Goal: Information Seeking & Learning: Compare options

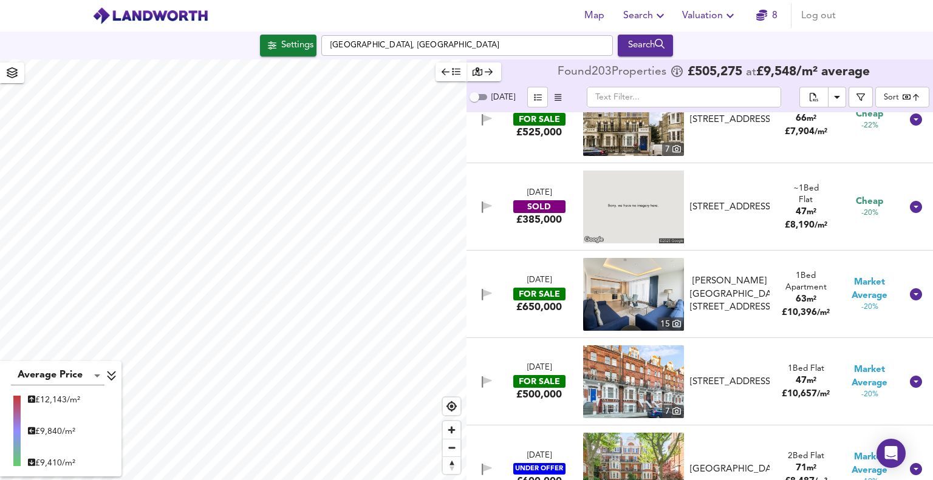
scroll to position [3158, 0]
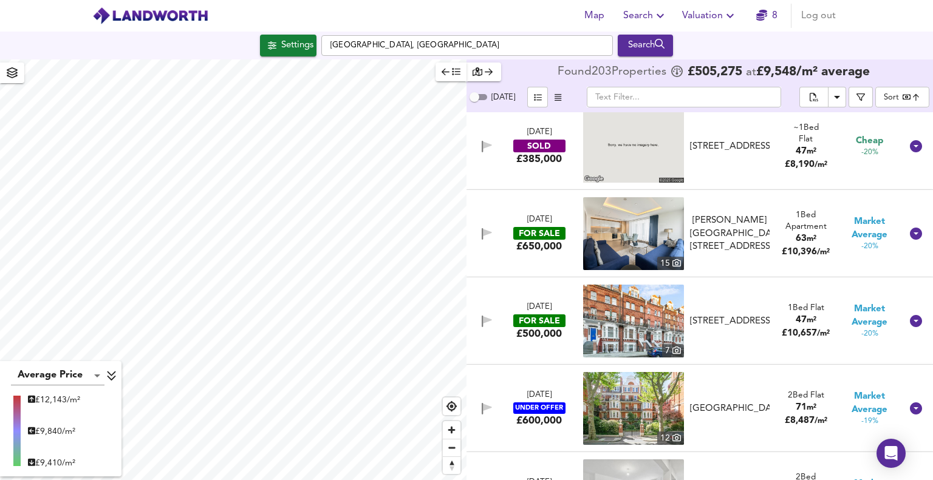
drag, startPoint x: 618, startPoint y: 300, endPoint x: 544, endPoint y: 315, distance: 75.6
drag, startPoint x: 544, startPoint y: 315, endPoint x: 521, endPoint y: 324, distance: 24.6
click at [523, 320] on div "FOR SALE" at bounding box center [539, 321] width 52 height 13
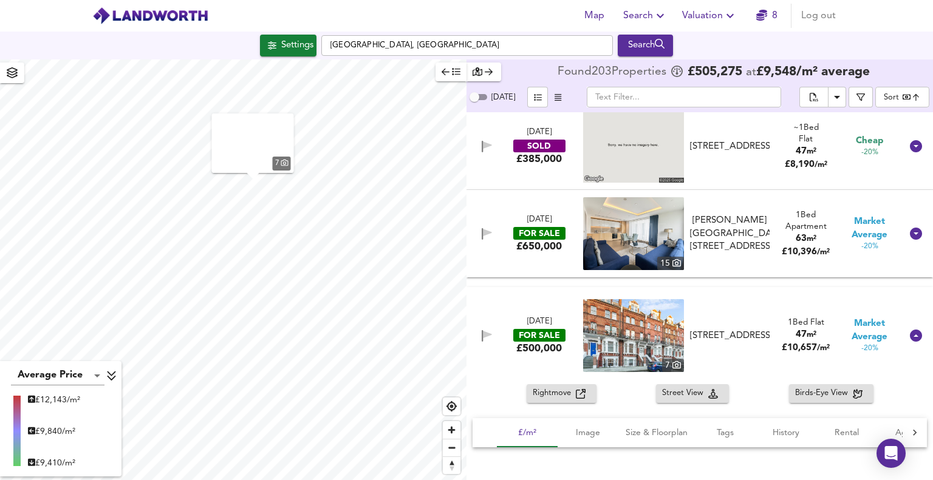
click at [521, 329] on div "FOR SALE" at bounding box center [539, 335] width 52 height 13
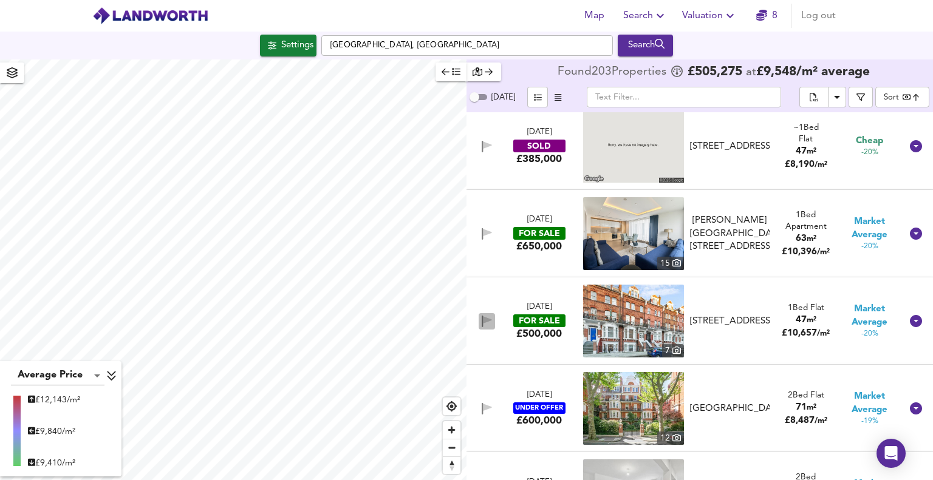
click at [491, 324] on button "button" at bounding box center [487, 321] width 16 height 16
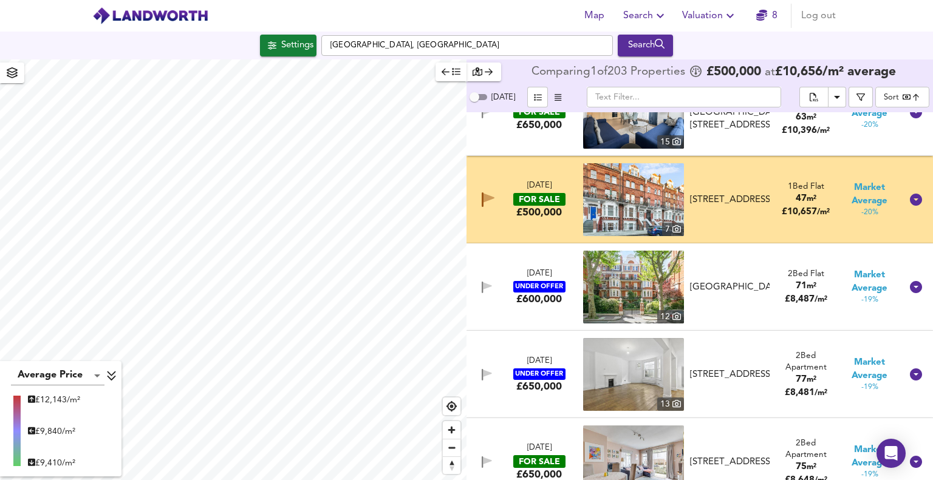
scroll to position [3219, 0]
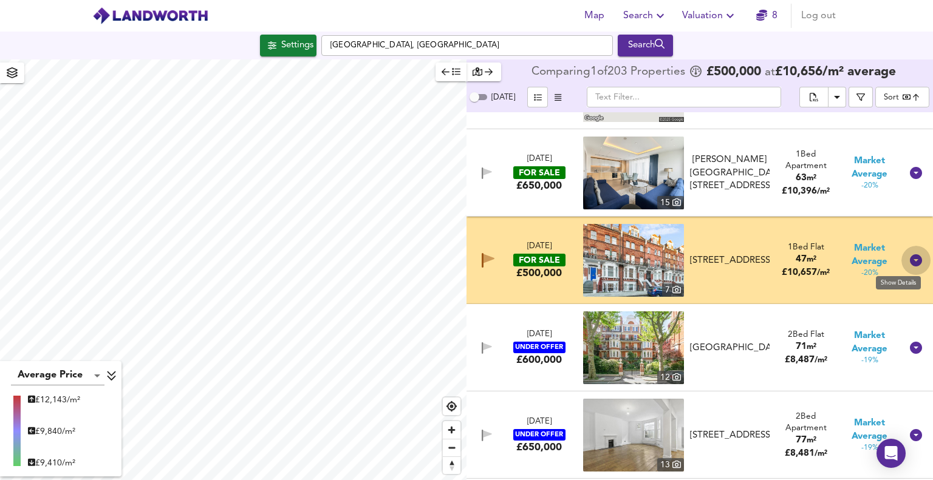
click at [910, 264] on icon at bounding box center [916, 260] width 12 height 12
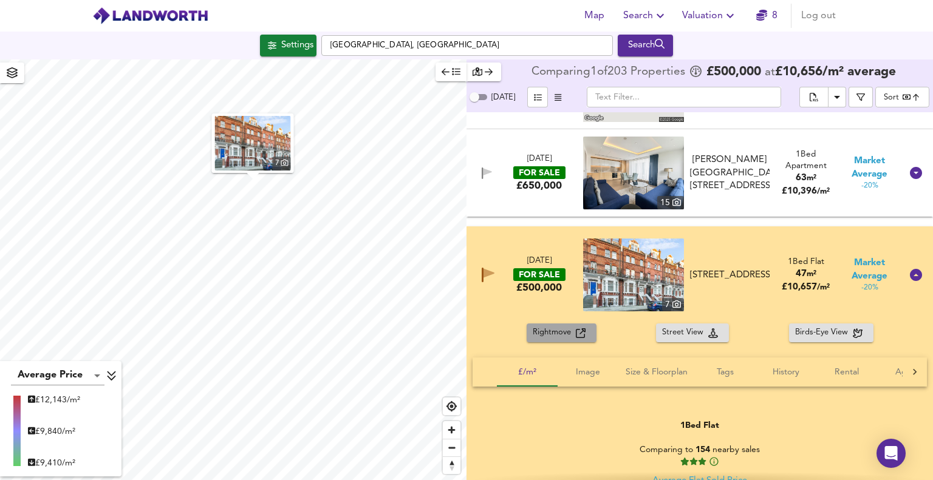
drag, startPoint x: 562, startPoint y: 333, endPoint x: 539, endPoint y: 335, distance: 22.5
drag, startPoint x: 539, startPoint y: 335, endPoint x: 534, endPoint y: 341, distance: 8.2
click at [533, 341] on button "Rightmove" at bounding box center [562, 333] width 70 height 19
click at [910, 279] on icon at bounding box center [916, 275] width 12 height 12
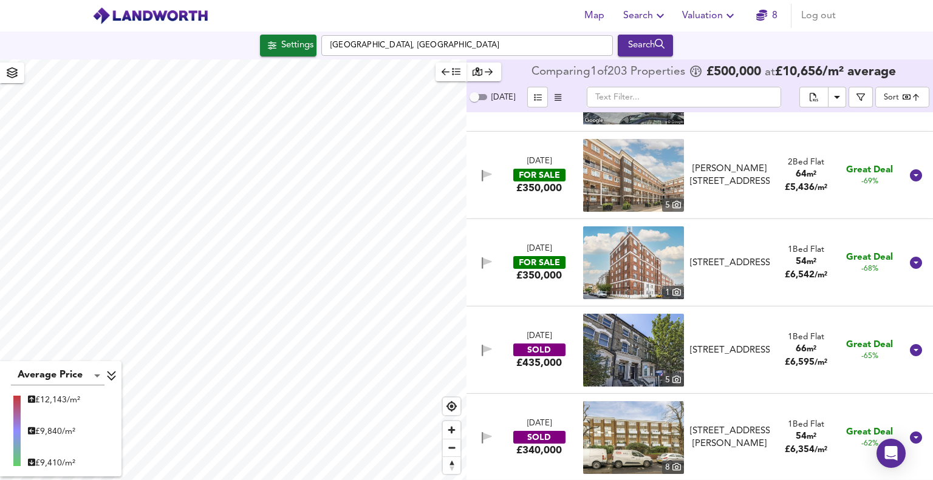
scroll to position [304, 0]
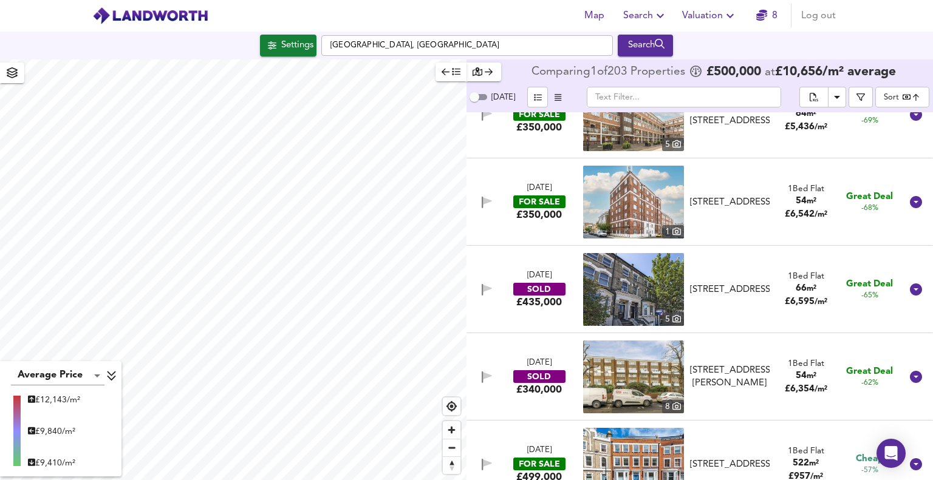
click at [485, 292] on icon "button" at bounding box center [487, 290] width 10 height 12
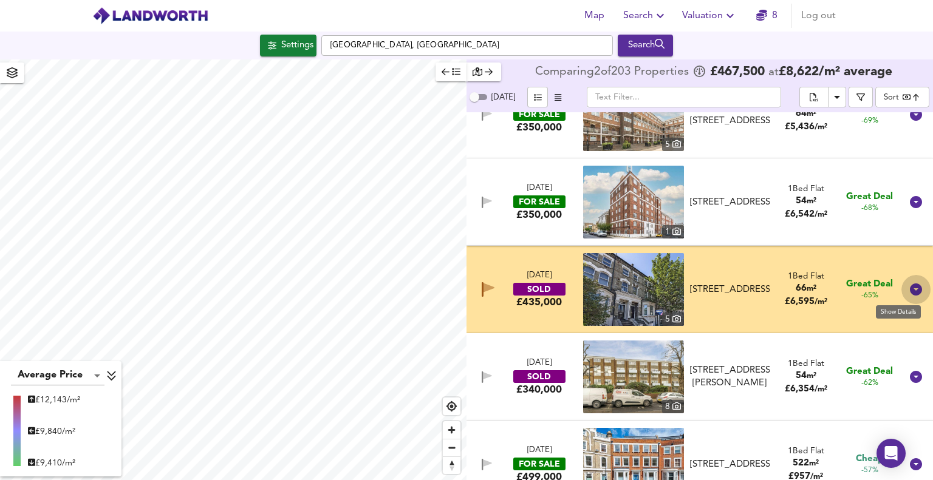
click at [910, 290] on icon at bounding box center [916, 290] width 12 height 12
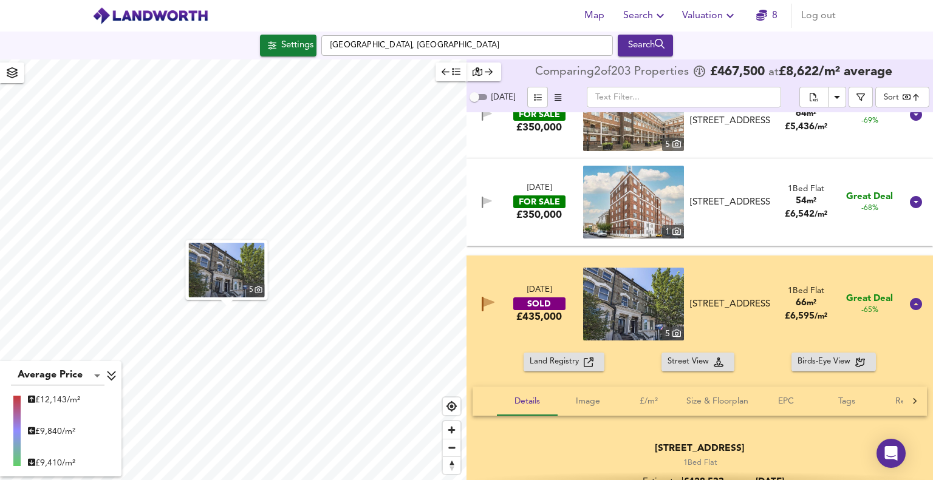
click at [488, 304] on icon "button" at bounding box center [488, 302] width 11 height 9
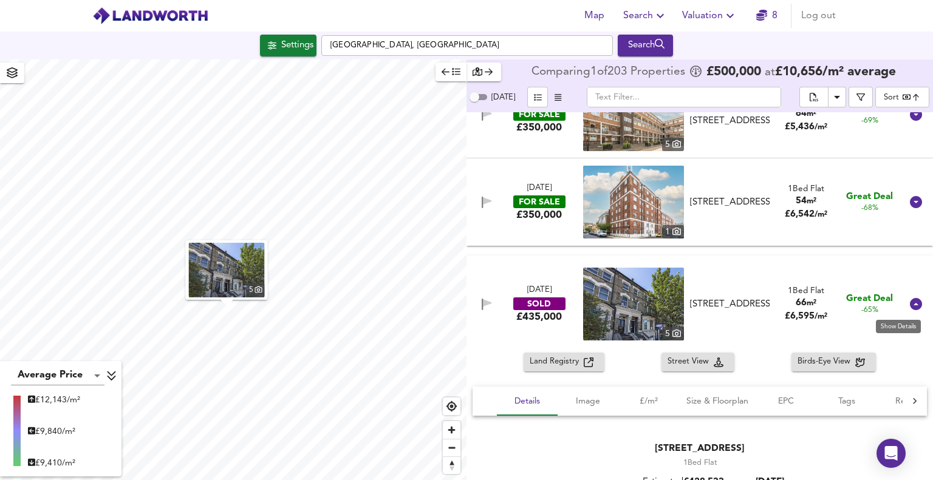
click at [910, 299] on icon at bounding box center [916, 304] width 12 height 12
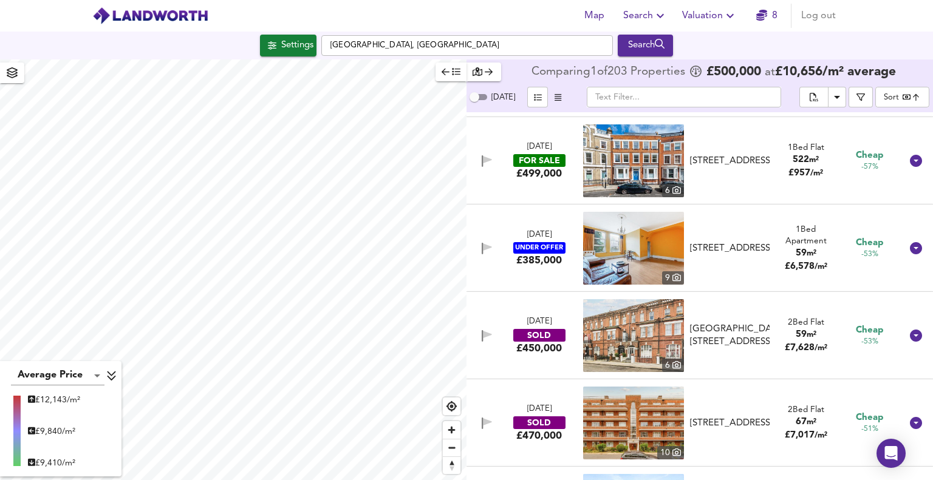
scroll to position [668, 0]
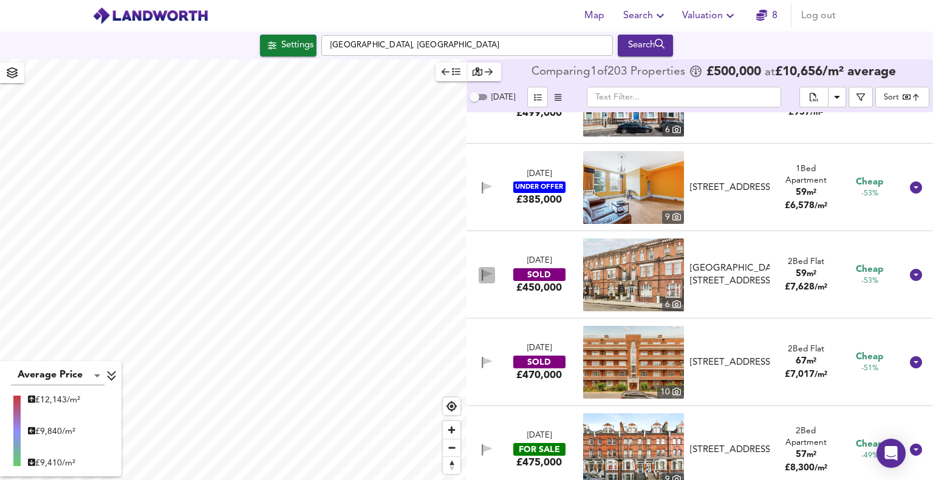
click at [484, 280] on icon "button" at bounding box center [487, 276] width 10 height 12
click at [483, 278] on icon "button" at bounding box center [487, 276] width 10 height 12
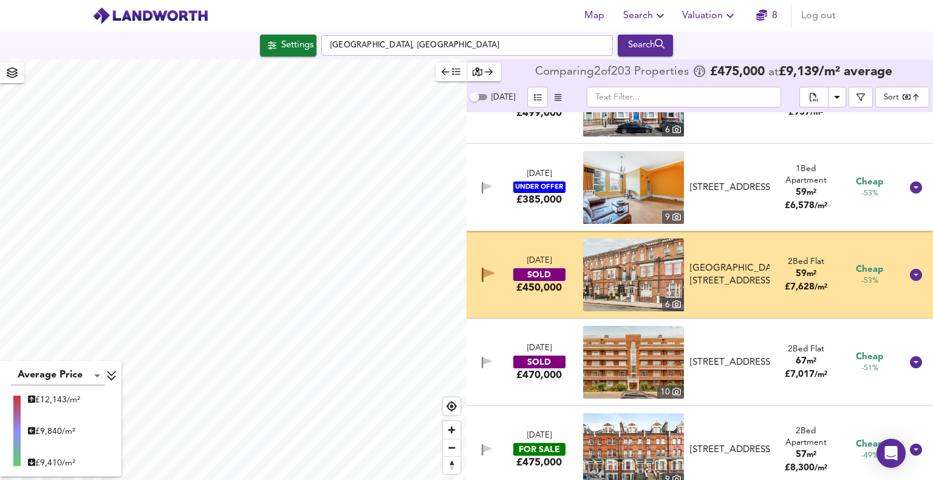
drag, startPoint x: 902, startPoint y: 276, endPoint x: 609, endPoint y: 310, distance: 295.3
click at [902, 276] on div at bounding box center [915, 275] width 29 height 29
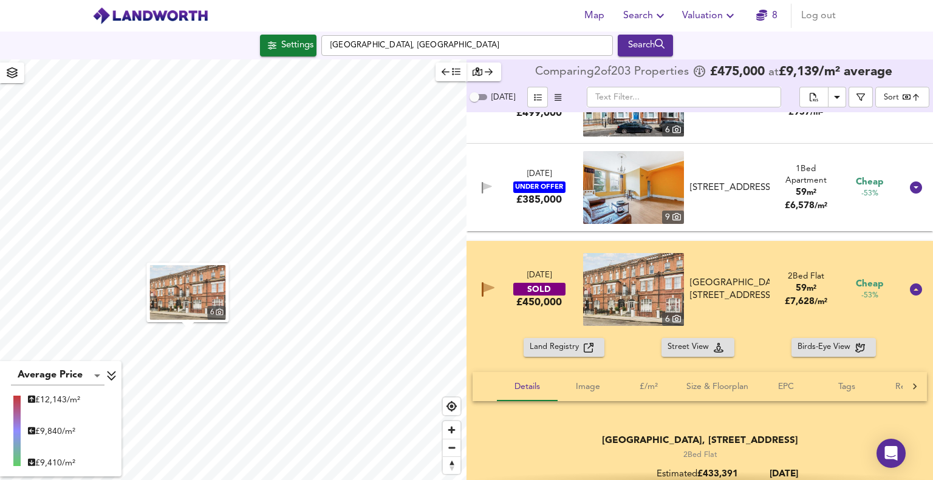
drag, startPoint x: 553, startPoint y: 346, endPoint x: 910, endPoint y: 292, distance: 361.8
click at [911, 293] on icon at bounding box center [916, 290] width 12 height 12
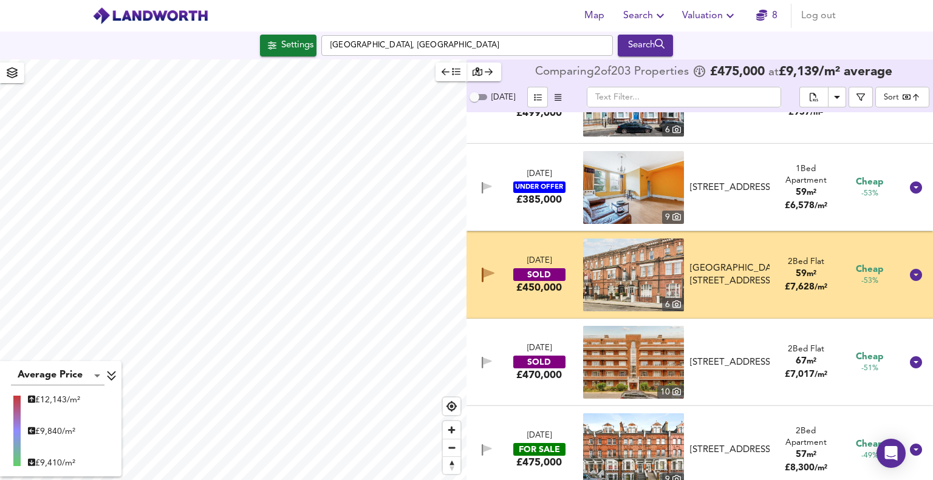
click at [910, 292] on div "[DATE] SOLD £450,000 6 [STREET_ADDRESS] [STREET_ADDRESS] 2 Bed Flat 59 m² £ 7,6…" at bounding box center [699, 274] width 466 height 87
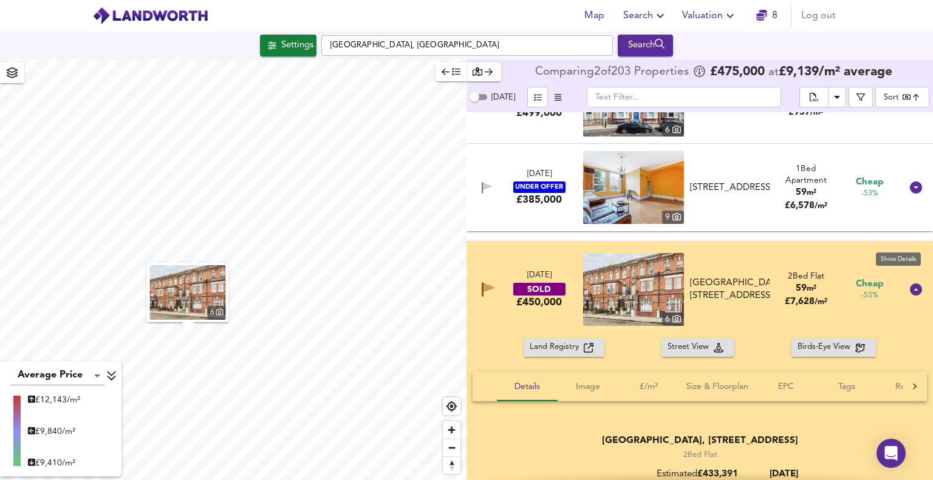
scroll to position [790, 0]
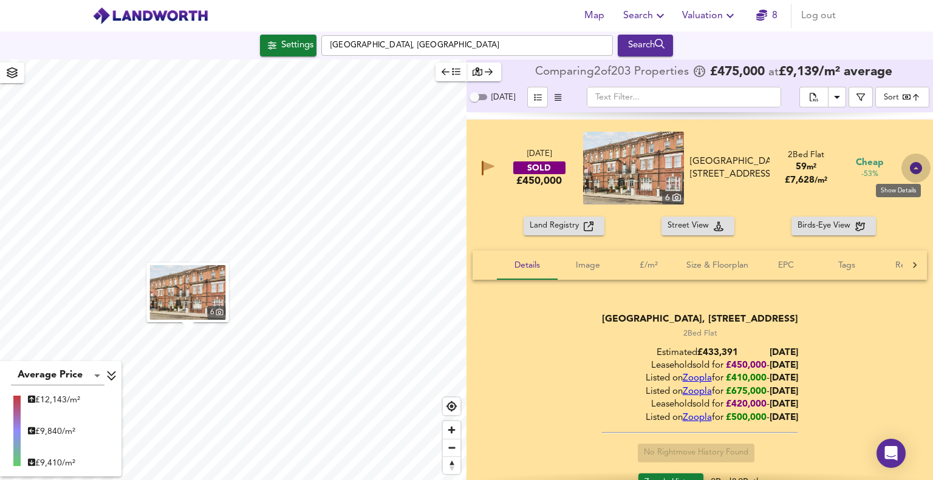
click at [910, 169] on icon at bounding box center [916, 168] width 12 height 12
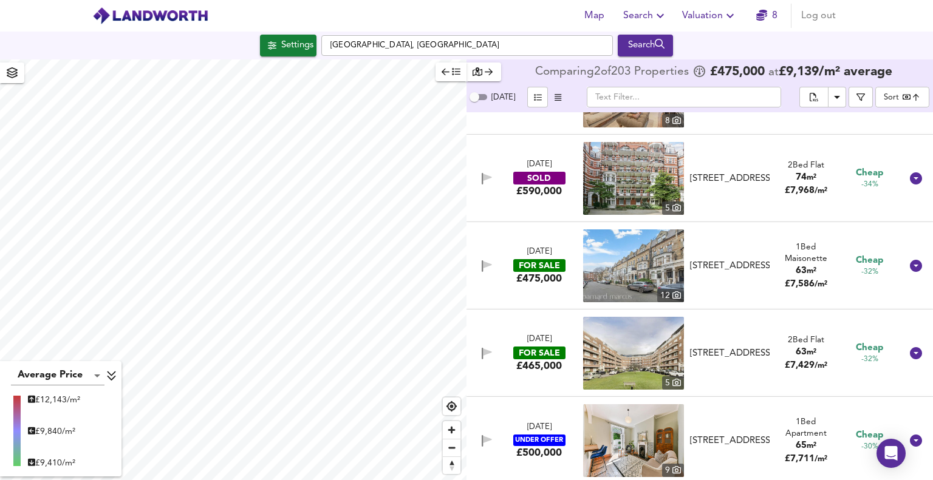
scroll to position [2004, 0]
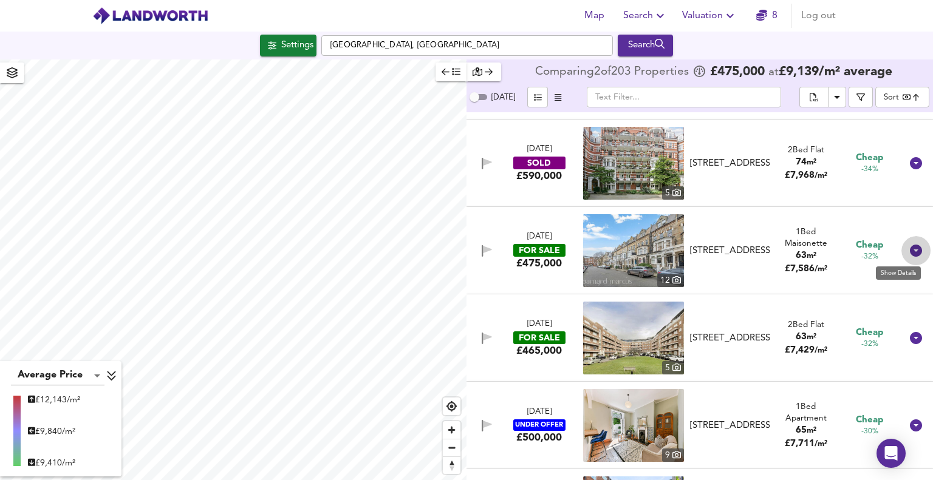
drag, startPoint x: 913, startPoint y: 253, endPoint x: 762, endPoint y: 283, distance: 154.2
click at [913, 253] on icon at bounding box center [916, 251] width 12 height 12
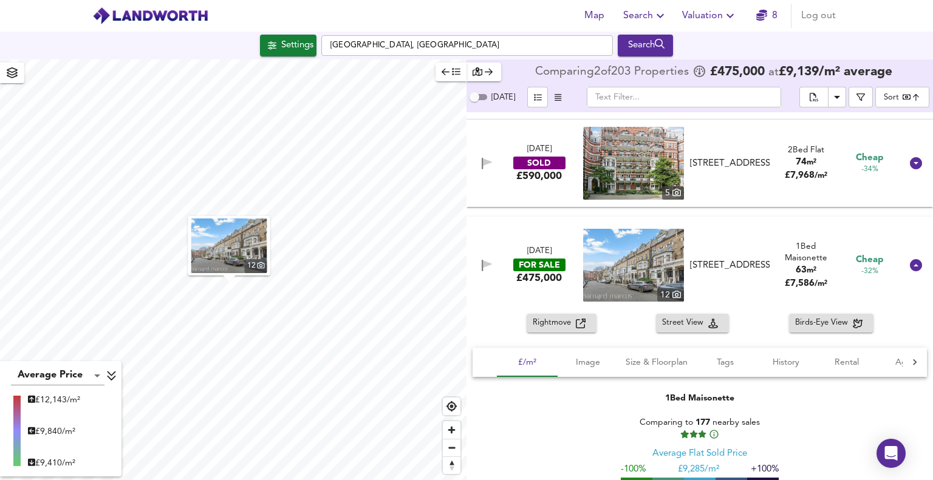
drag, startPoint x: 558, startPoint y: 322, endPoint x: 542, endPoint y: 328, distance: 16.7
click at [542, 328] on span "Rightmove" at bounding box center [554, 323] width 43 height 14
click at [912, 261] on icon at bounding box center [916, 265] width 12 height 12
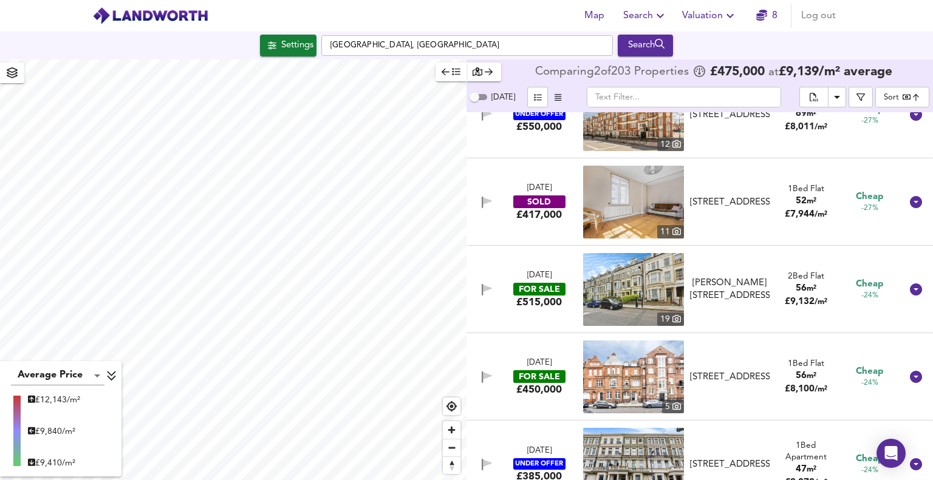
scroll to position [2551, 0]
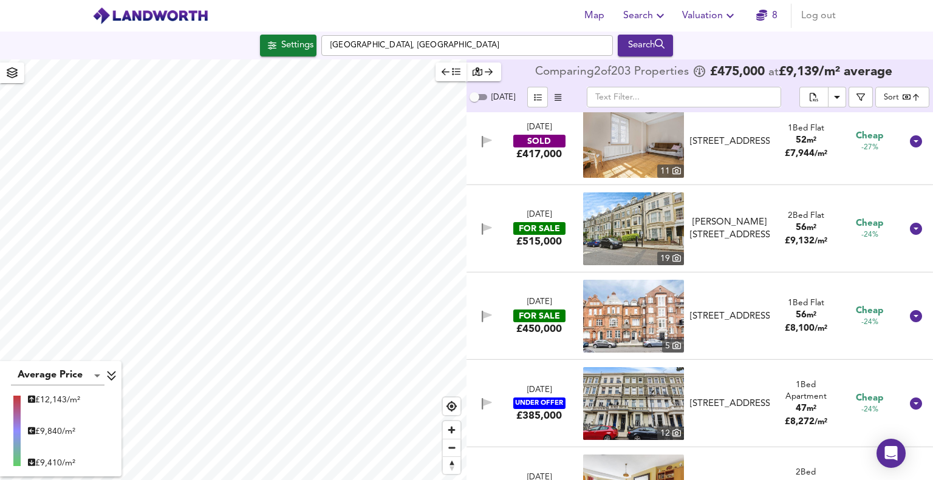
click at [910, 142] on icon at bounding box center [916, 141] width 12 height 12
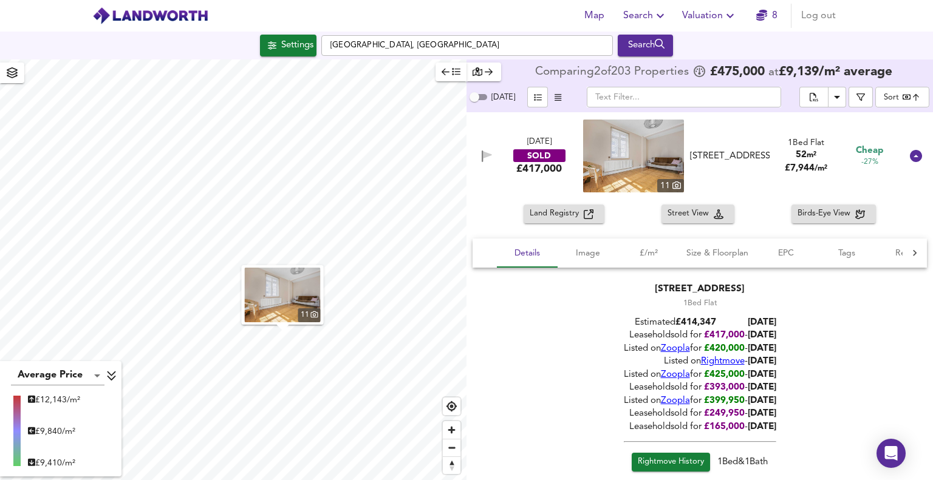
click at [910, 163] on icon at bounding box center [916, 156] width 15 height 15
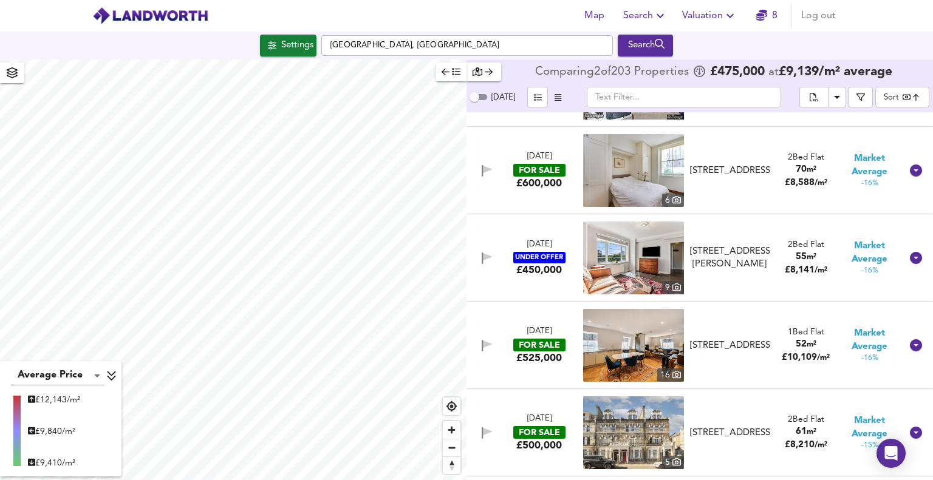
scroll to position [4130, 0]
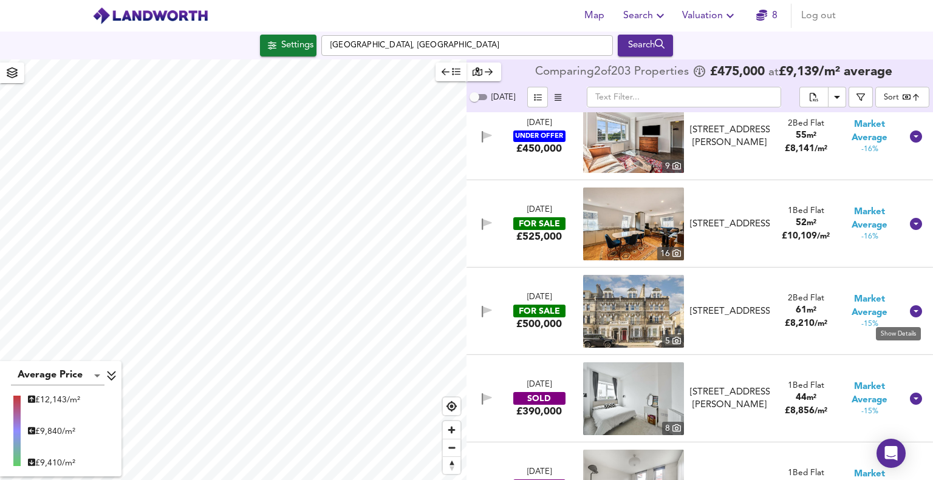
click at [910, 312] on icon at bounding box center [916, 311] width 12 height 12
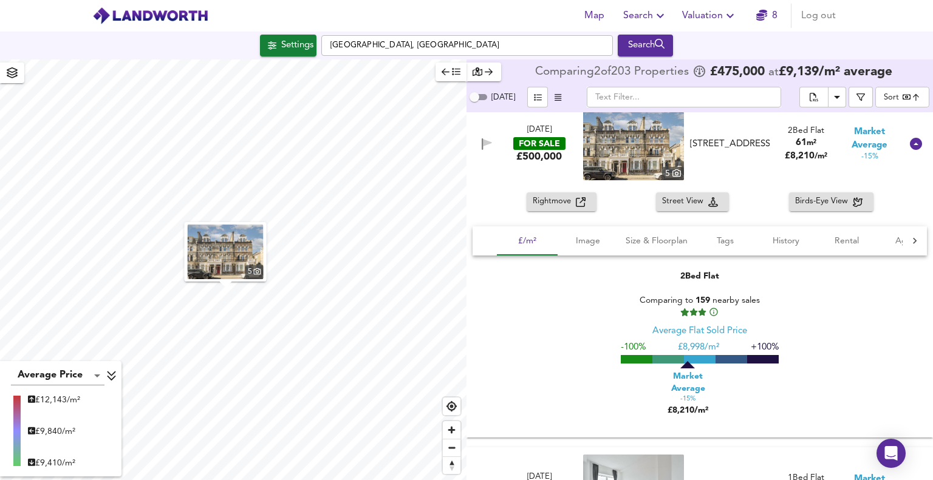
scroll to position [4191, 0]
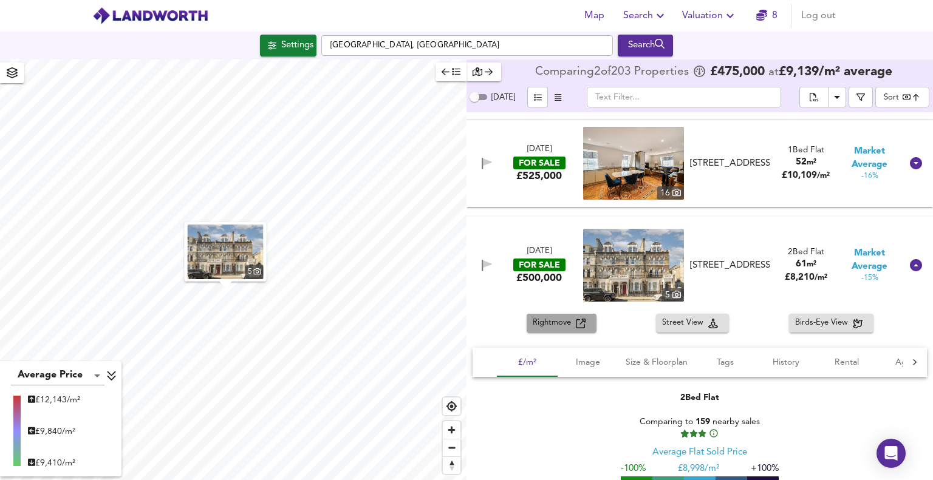
drag, startPoint x: 554, startPoint y: 322, endPoint x: 546, endPoint y: 324, distance: 8.6
click at [546, 324] on span "Rightmove" at bounding box center [554, 323] width 43 height 14
click at [912, 268] on icon at bounding box center [916, 265] width 12 height 12
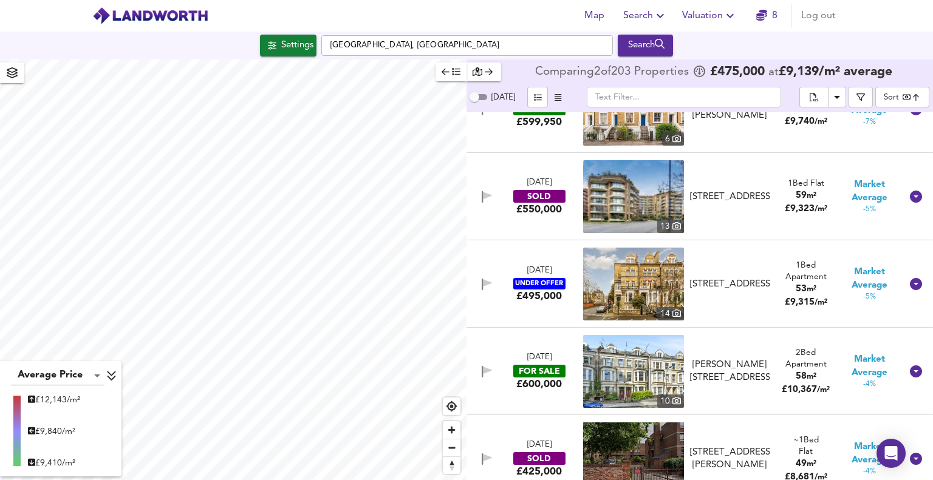
scroll to position [6195, 0]
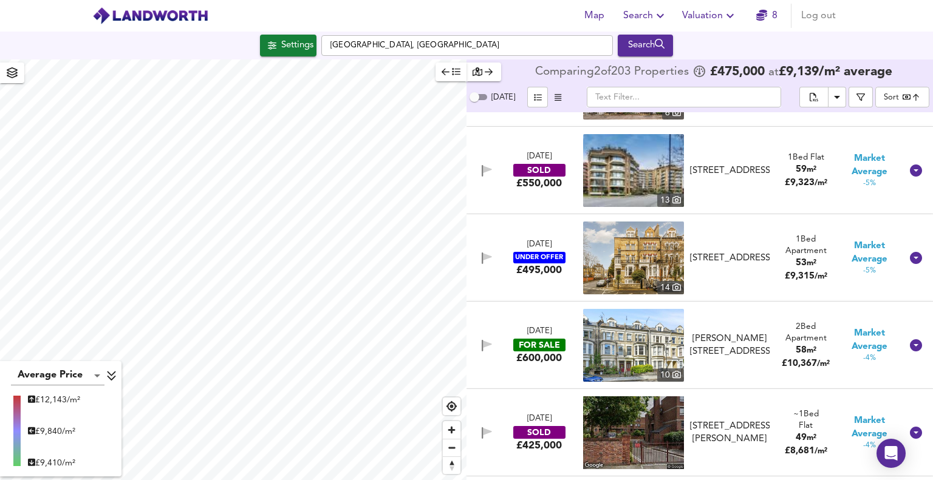
click at [911, 256] on icon at bounding box center [916, 258] width 12 height 12
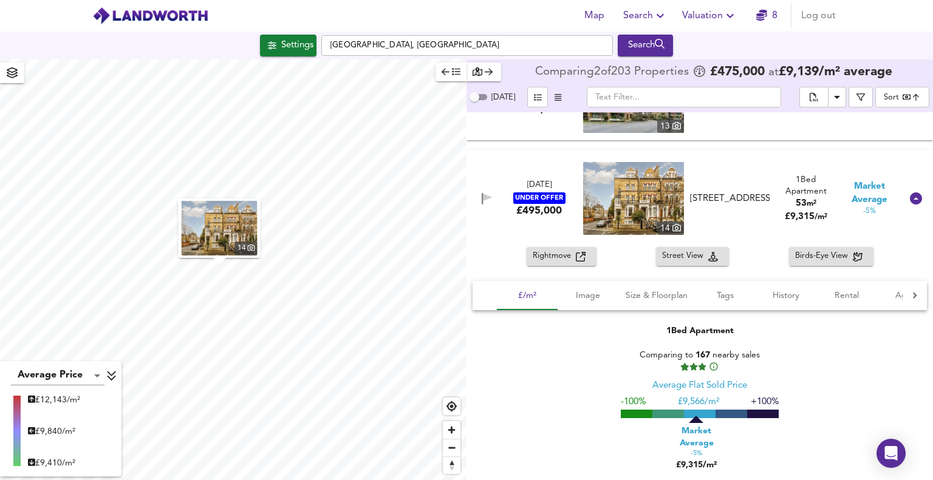
scroll to position [6255, 0]
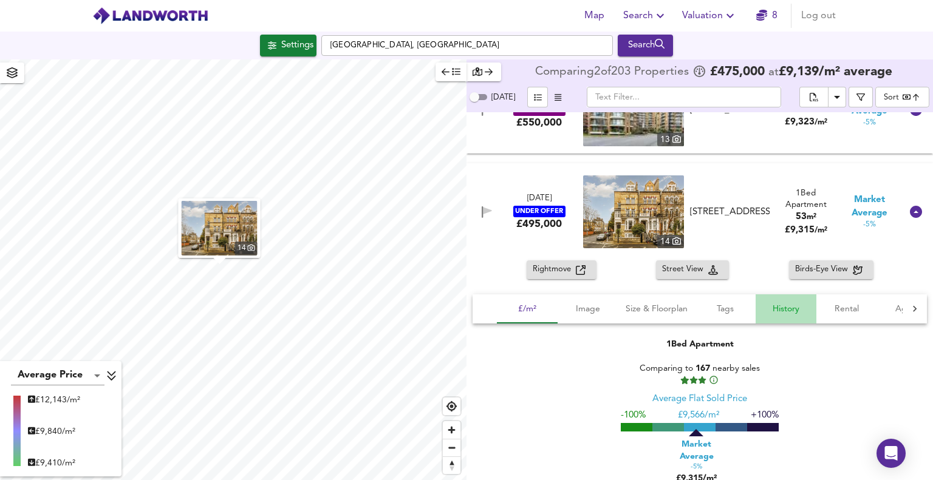
click at [795, 310] on span "History" at bounding box center [786, 309] width 46 height 15
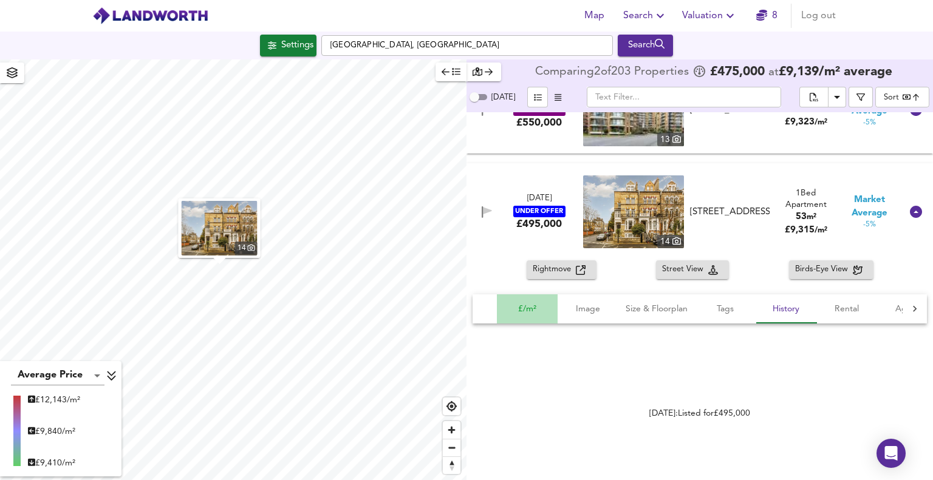
click at [524, 311] on span "£/m²" at bounding box center [527, 309] width 46 height 15
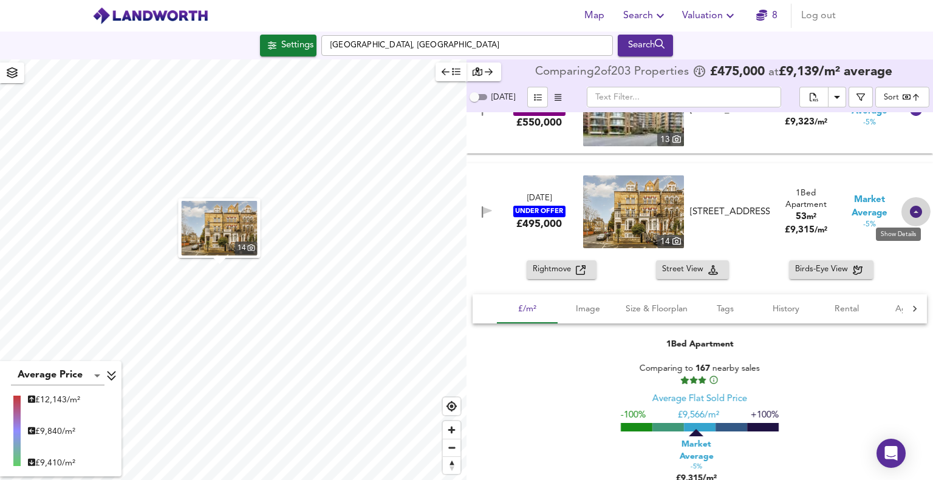
click at [910, 212] on icon at bounding box center [916, 212] width 12 height 12
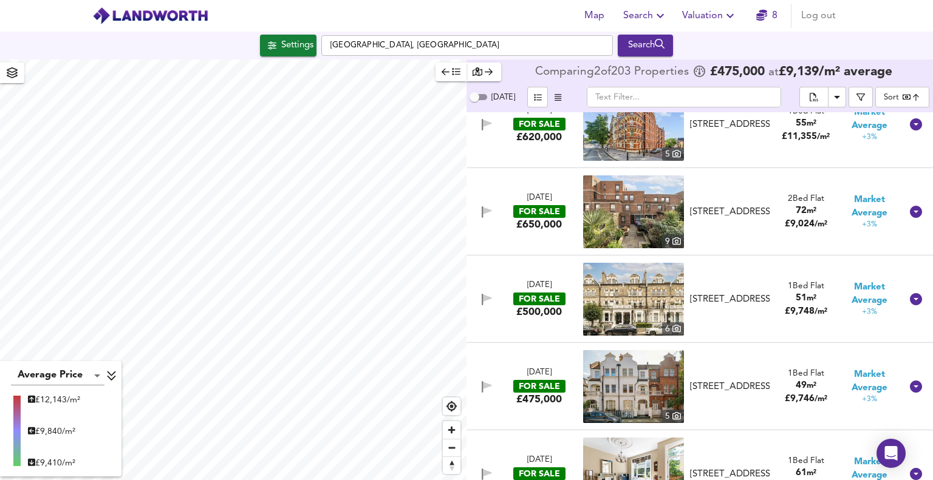
scroll to position [8138, 0]
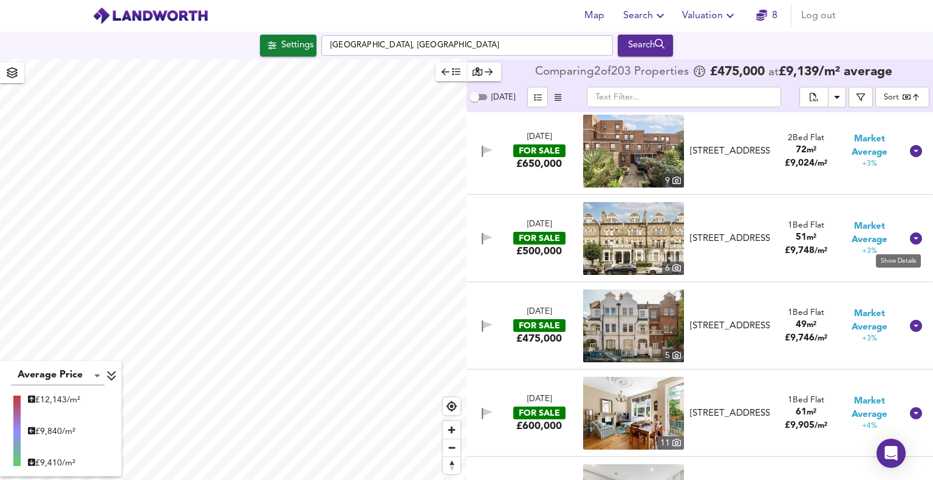
click at [910, 241] on icon at bounding box center [916, 239] width 12 height 12
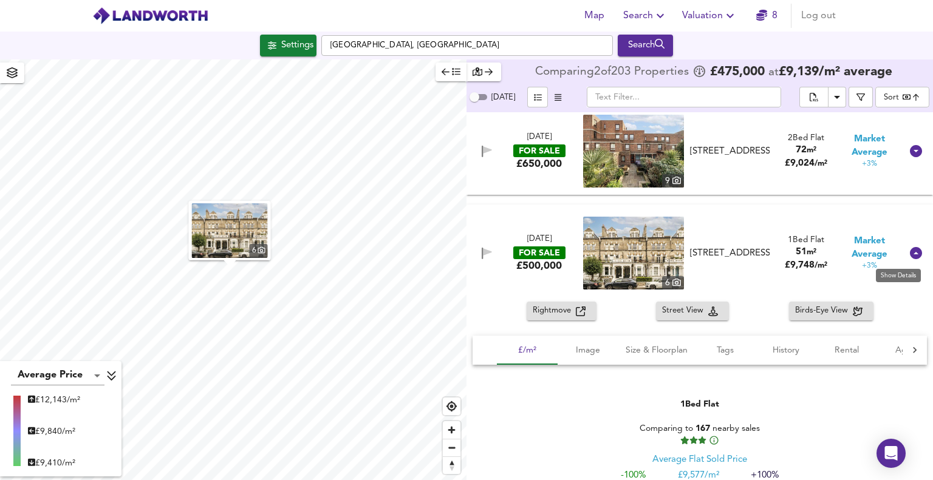
click at [911, 254] on icon at bounding box center [916, 253] width 12 height 12
